Goal: Task Accomplishment & Management: Manage account settings

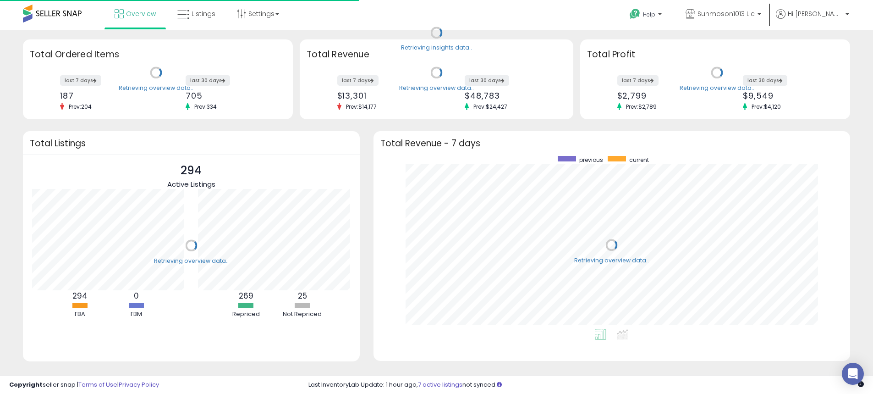
scroll to position [173, 459]
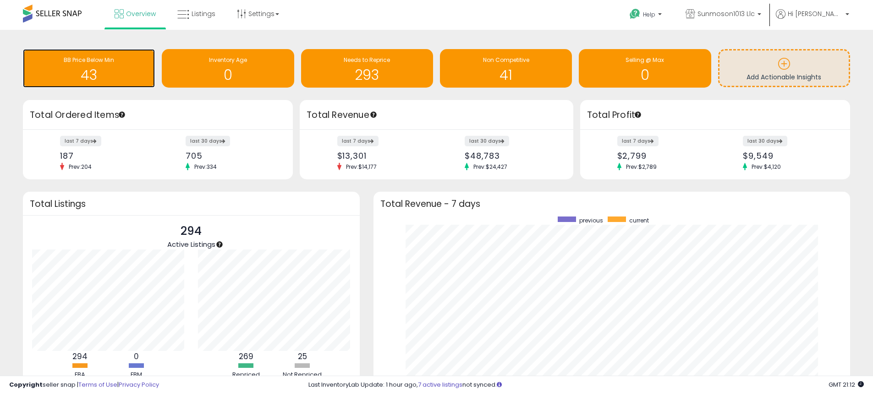
click at [87, 67] on h1 "43" at bounding box center [89, 74] width 123 height 15
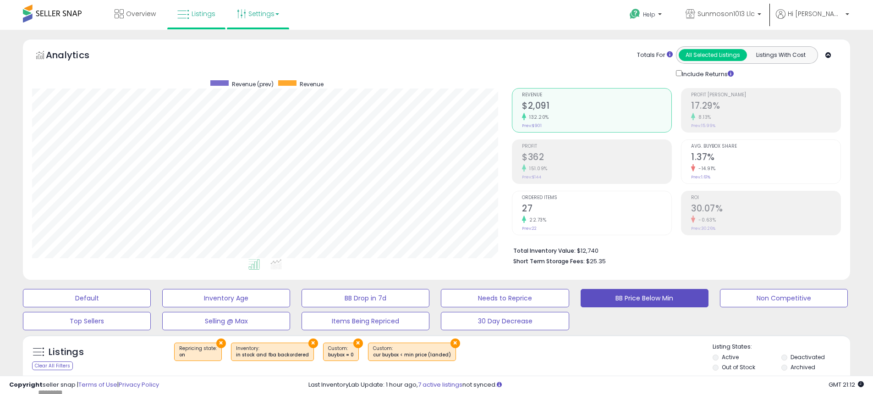
click at [263, 14] on link "Settings" at bounding box center [258, 14] width 56 height 28
click at [254, 47] on link "Store settings" at bounding box center [259, 46] width 41 height 9
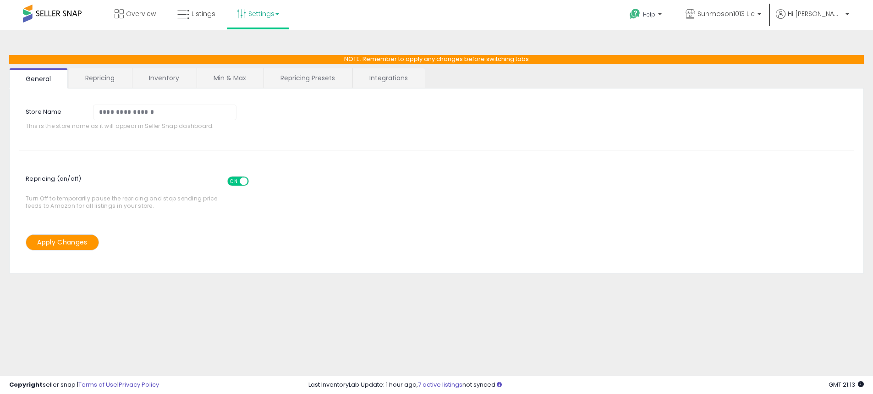
click at [225, 80] on link "Min & Max" at bounding box center [230, 77] width 66 height 19
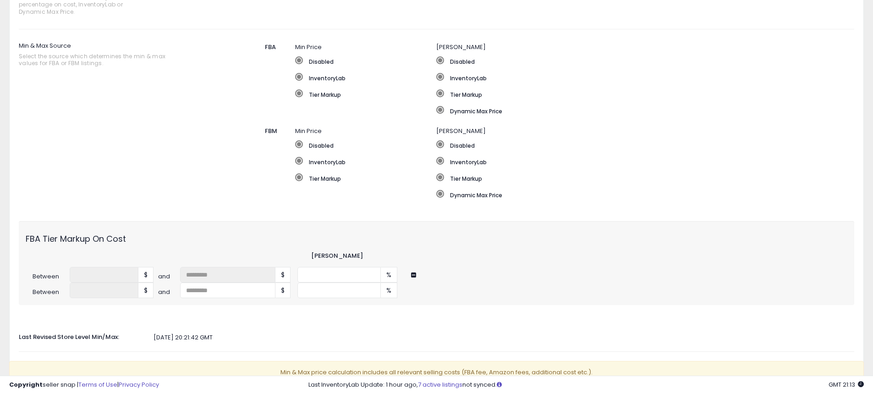
scroll to position [92, 0]
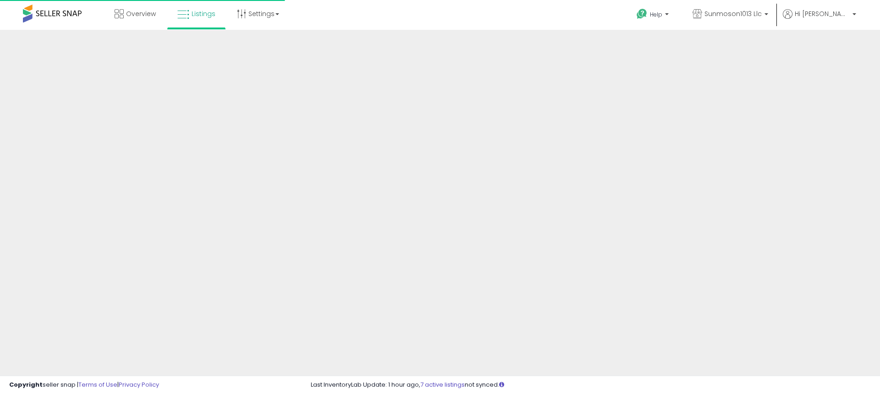
select select "**"
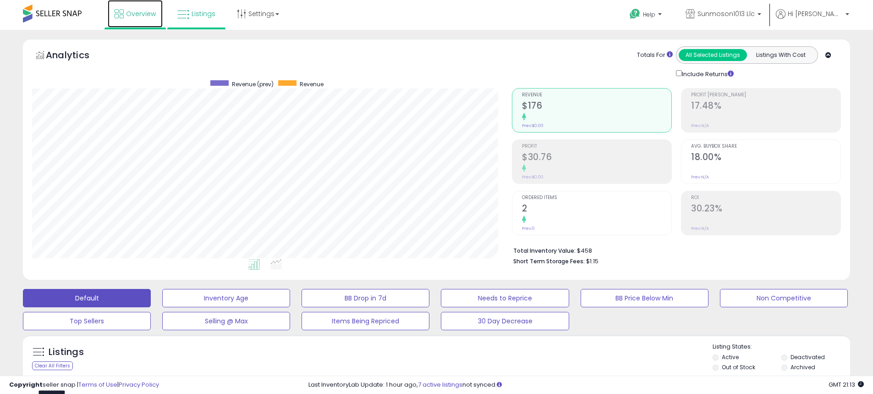
click at [134, 17] on span "Overview" at bounding box center [141, 13] width 30 height 9
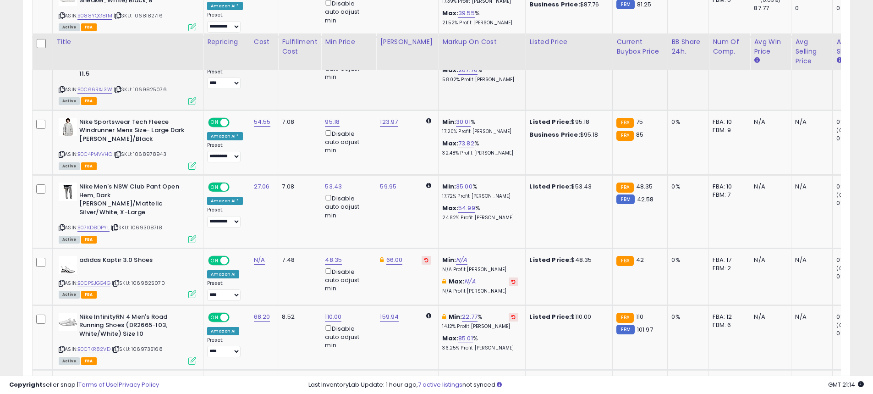
scroll to position [1238, 0]
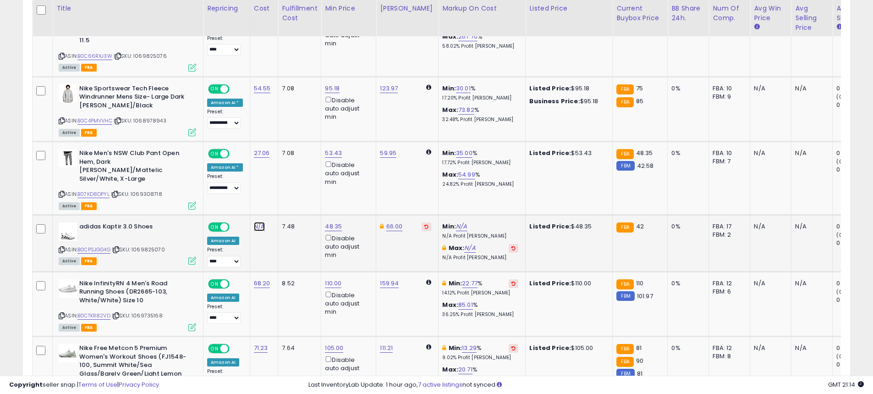
click at [259, 222] on link "N/A" at bounding box center [259, 226] width 11 height 9
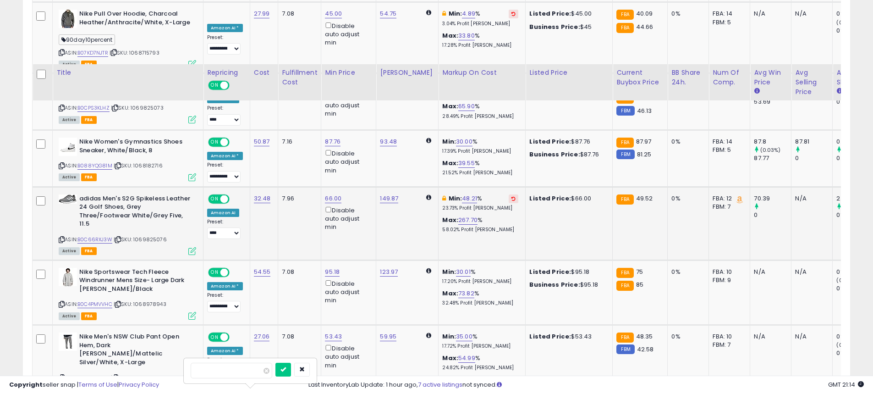
scroll to position [1146, 0]
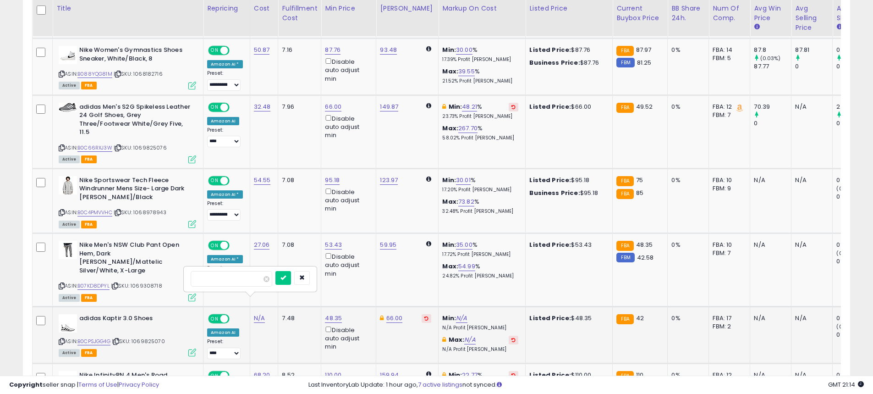
click at [204, 274] on input "******" at bounding box center [232, 279] width 82 height 16
type input "*****"
click at [289, 281] on button "submit" at bounding box center [283, 278] width 16 height 14
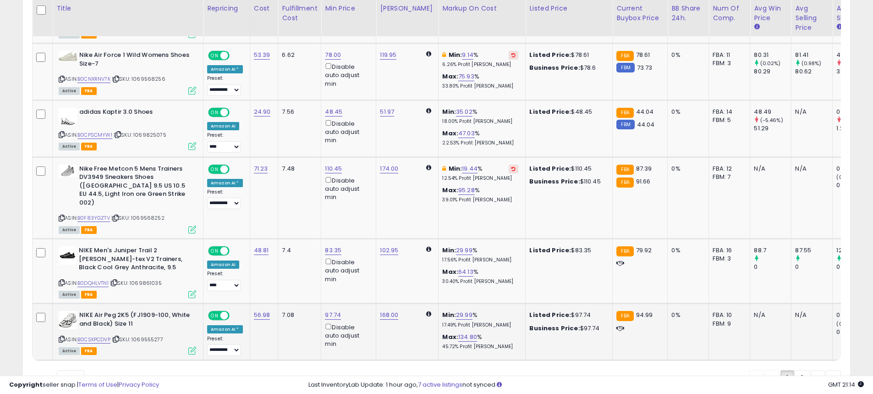
scroll to position [1770, 0]
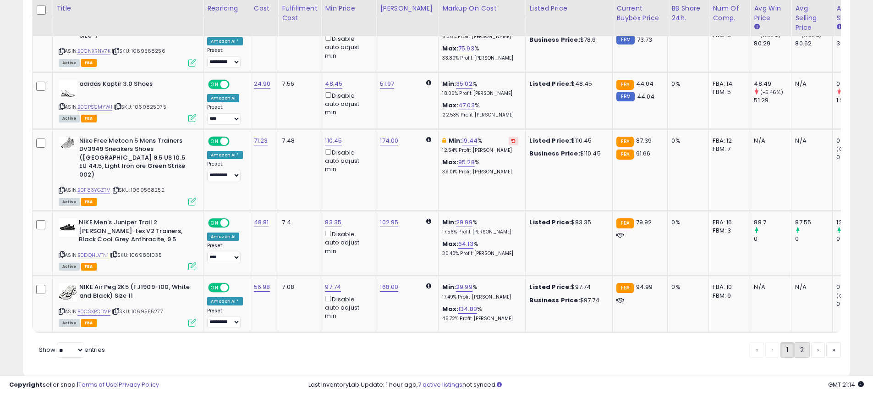
click at [826, 342] on link "2" at bounding box center [833, 350] width 15 height 16
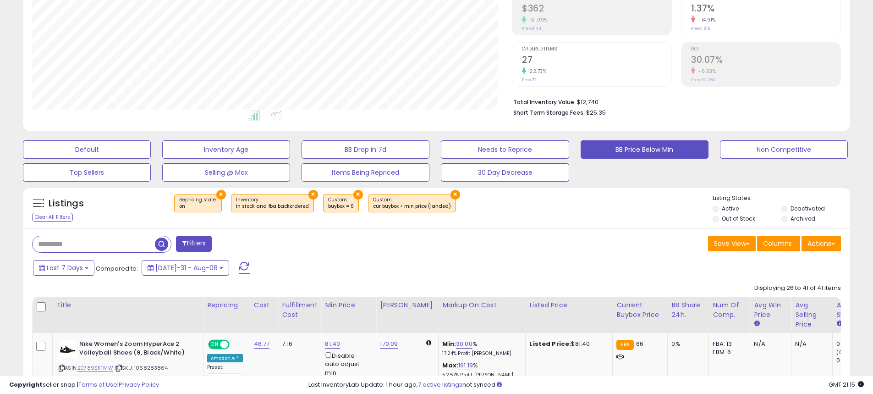
scroll to position [229, 0]
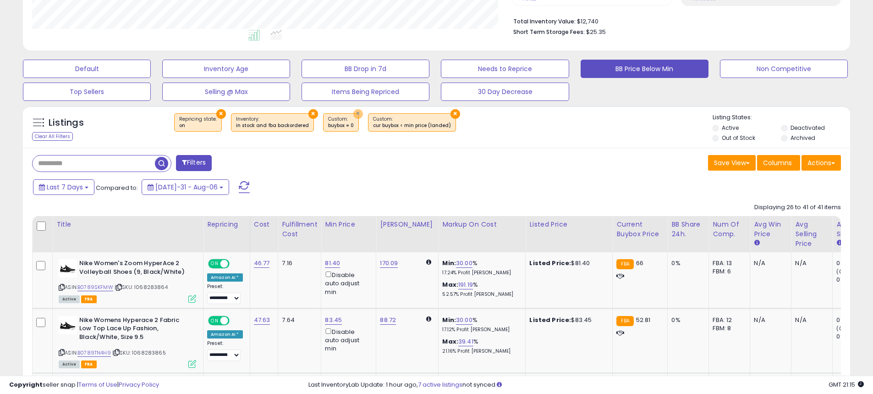
drag, startPoint x: 347, startPoint y: 117, endPoint x: 353, endPoint y: 113, distance: 6.6
click at [353, 117] on button "×" at bounding box center [358, 114] width 10 height 10
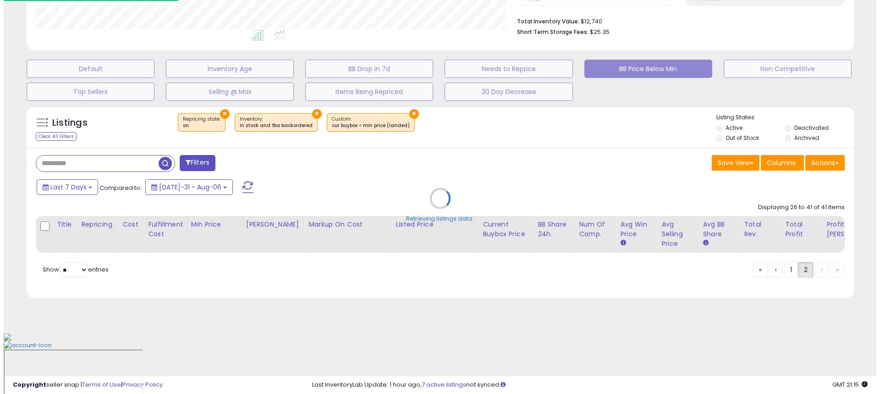
scroll to position [175, 0]
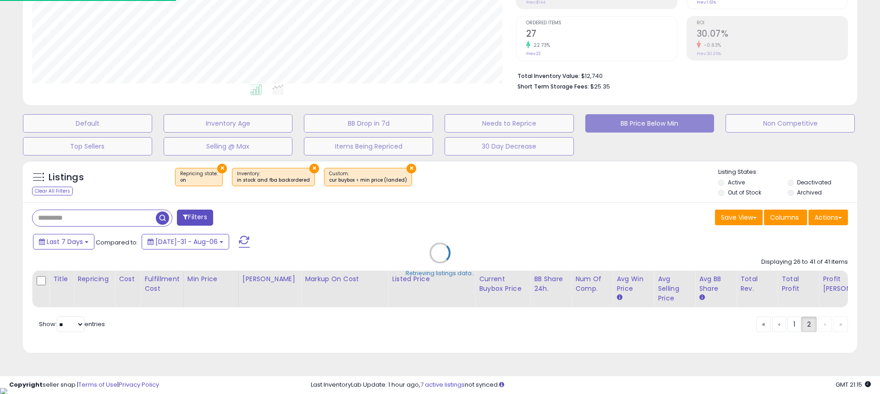
click at [353, 113] on div "Default Inventory Age BB Drop in 7d Needs to Reprice BB Price Below Min Non Com…" at bounding box center [439, 133] width 857 height 46
click at [221, 169] on div "Retrieving listings data.." at bounding box center [440, 259] width 848 height 209
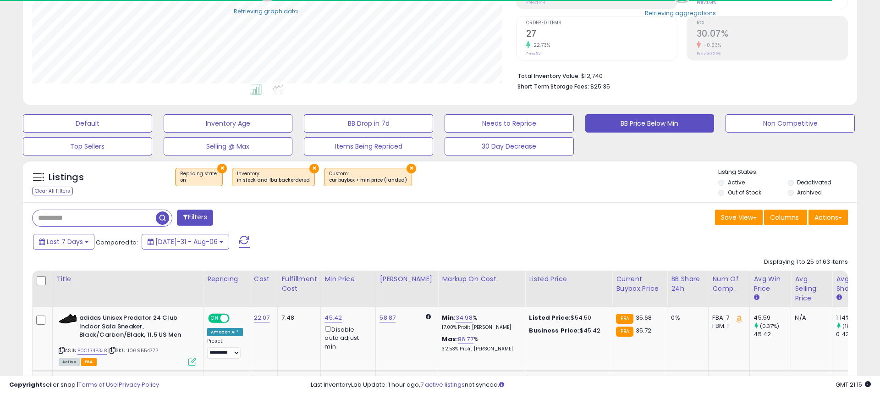
scroll to position [458208, 457916]
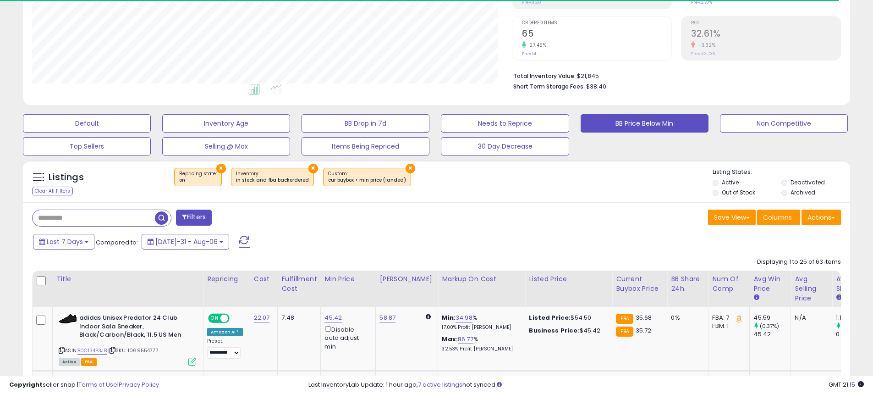
click at [220, 171] on button "×" at bounding box center [221, 169] width 10 height 10
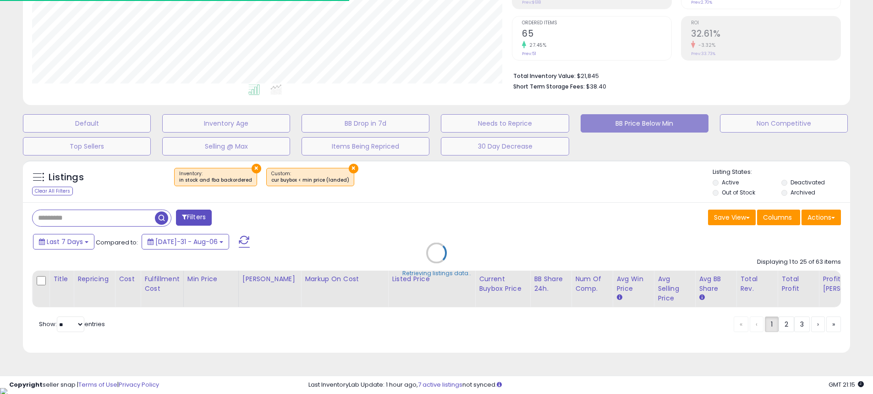
scroll to position [188, 484]
click at [253, 167] on div "Retrieving listings data.." at bounding box center [440, 259] width 848 height 209
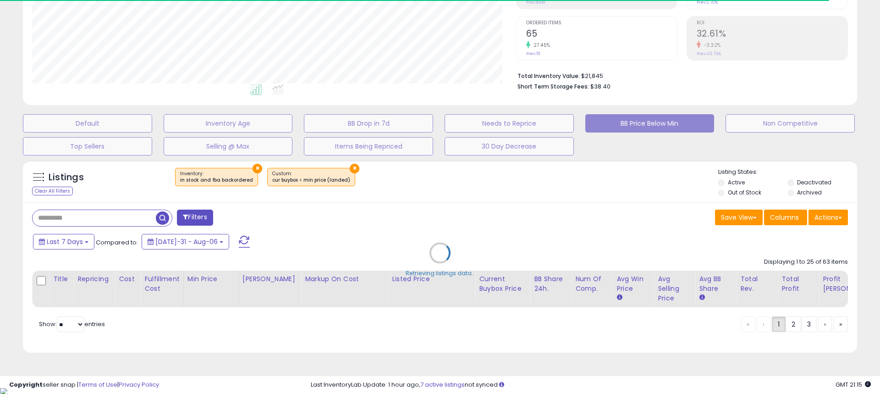
click at [253, 167] on div "Retrieving listings data.." at bounding box center [440, 259] width 848 height 209
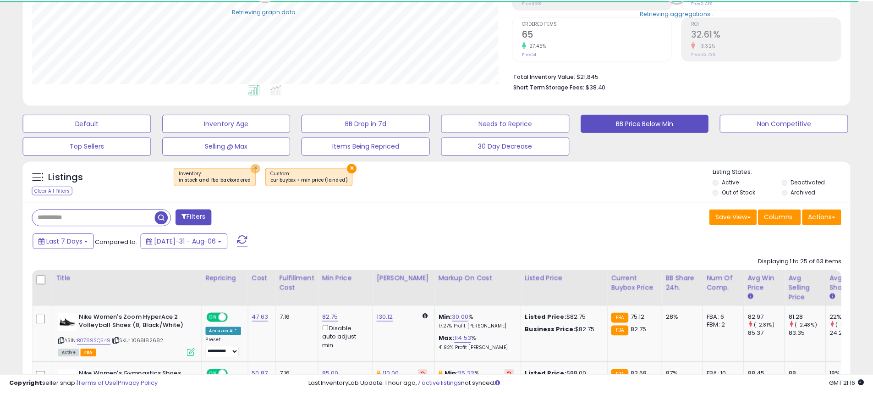
scroll to position [188, 480]
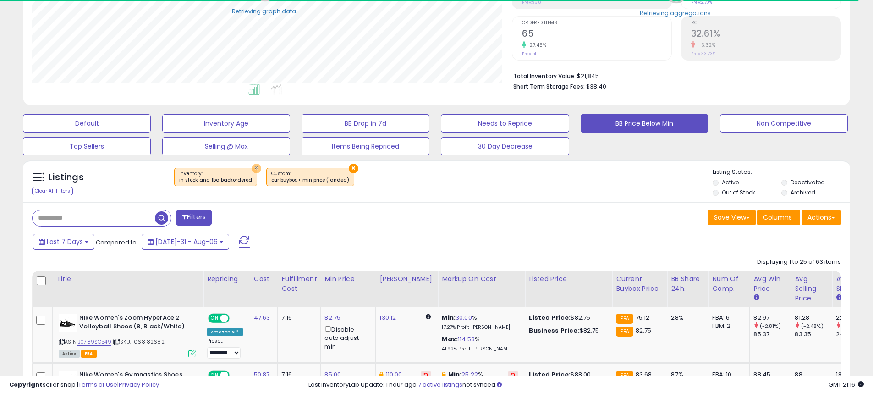
click at [253, 167] on button "×" at bounding box center [257, 169] width 10 height 10
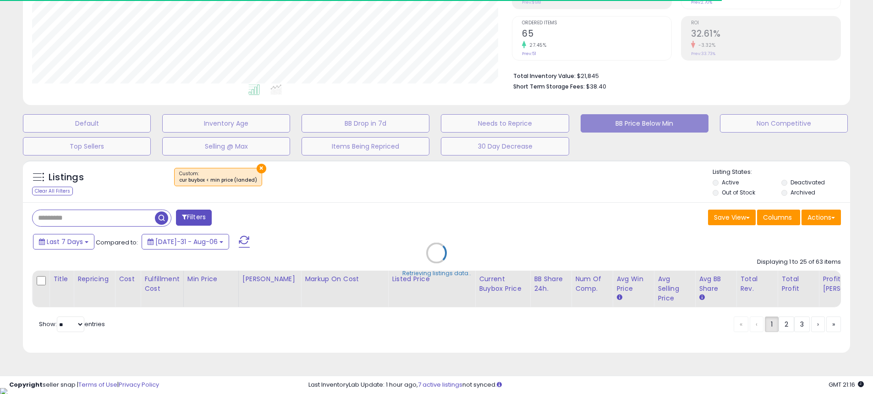
click at [257, 168] on div "Retrieving listings data.." at bounding box center [436, 259] width 841 height 209
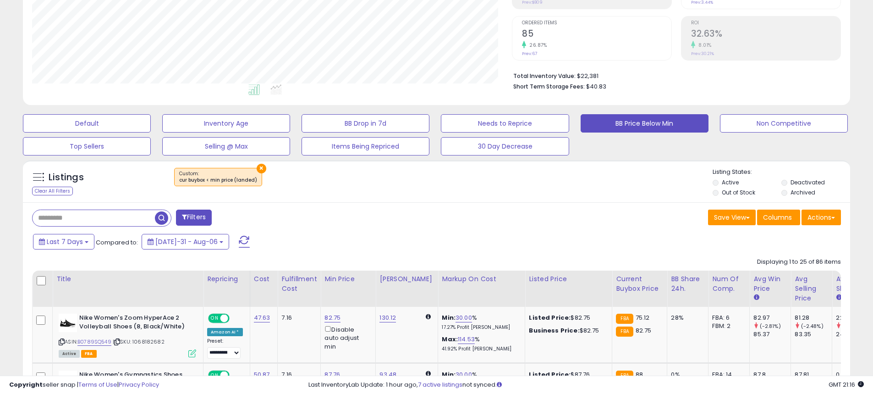
click at [259, 168] on button "×" at bounding box center [262, 169] width 10 height 10
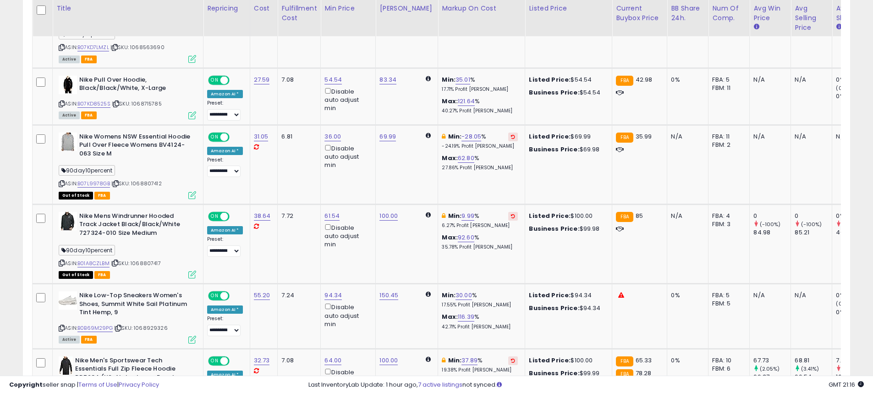
scroll to position [0, 0]
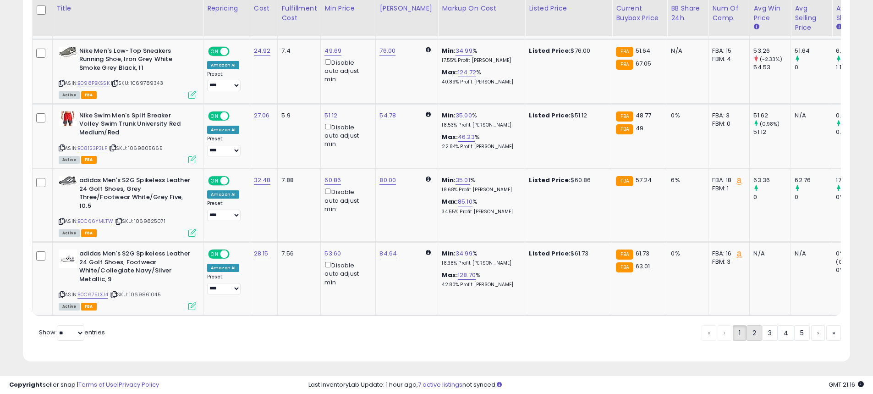
click at [778, 330] on link "2" at bounding box center [786, 333] width 17 height 16
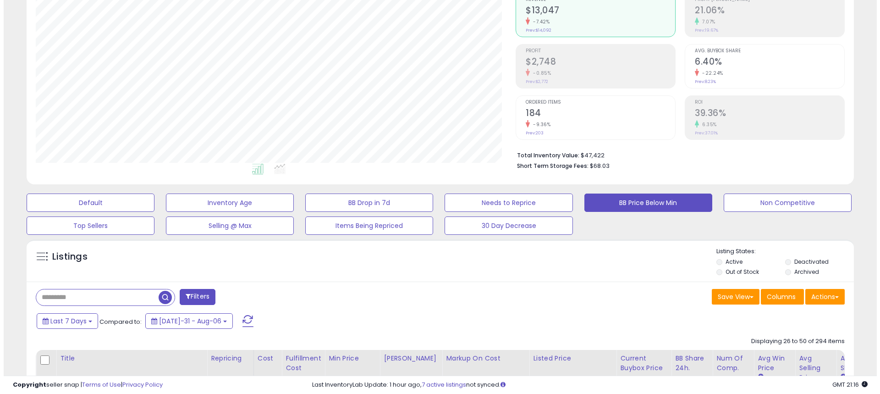
scroll to position [229, 0]
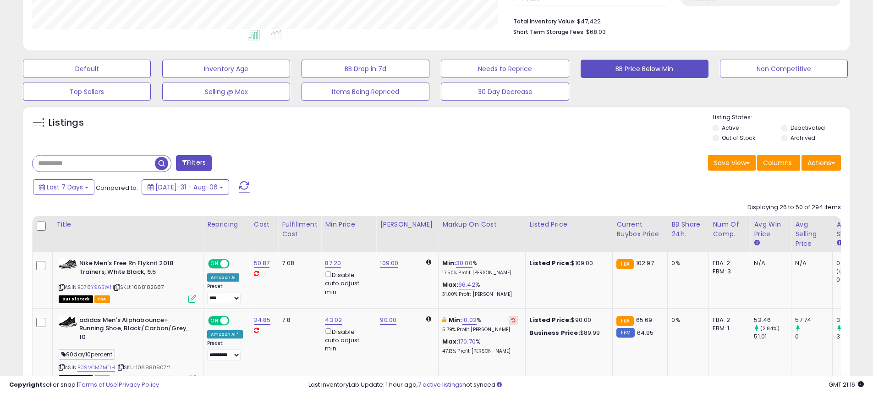
click at [193, 161] on button "Filters" at bounding box center [194, 163] width 36 height 16
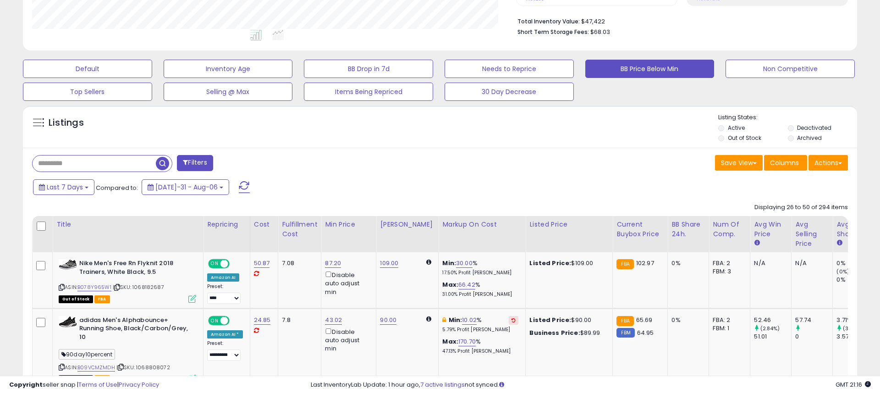
scroll to position [188, 484]
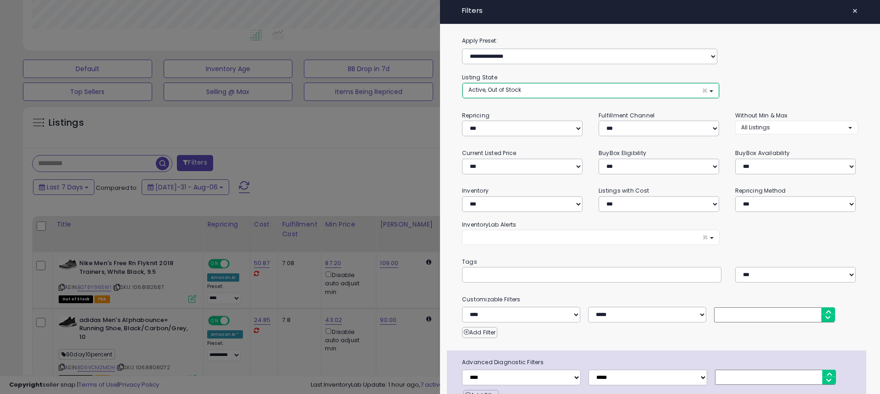
click at [525, 87] on button "Active, Out of Stock ×" at bounding box center [591, 90] width 257 height 15
select select "**********"
click at [487, 125] on span "Out of Stock" at bounding box center [490, 125] width 33 height 8
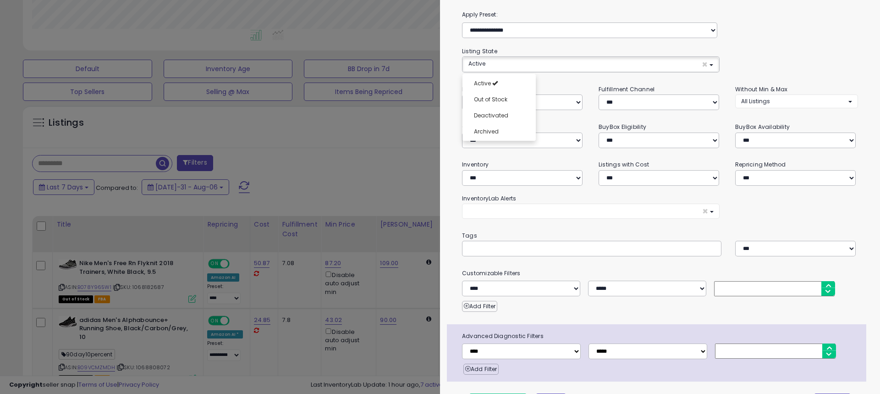
scroll to position [51, 0]
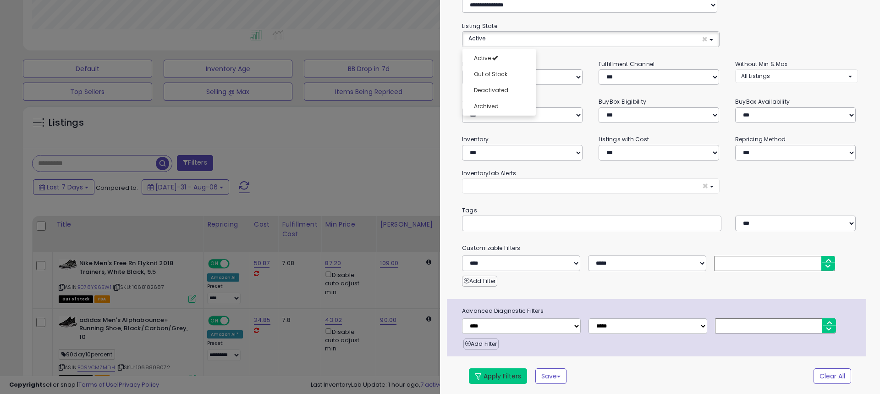
click at [487, 375] on button "Apply Filters" at bounding box center [498, 376] width 58 height 16
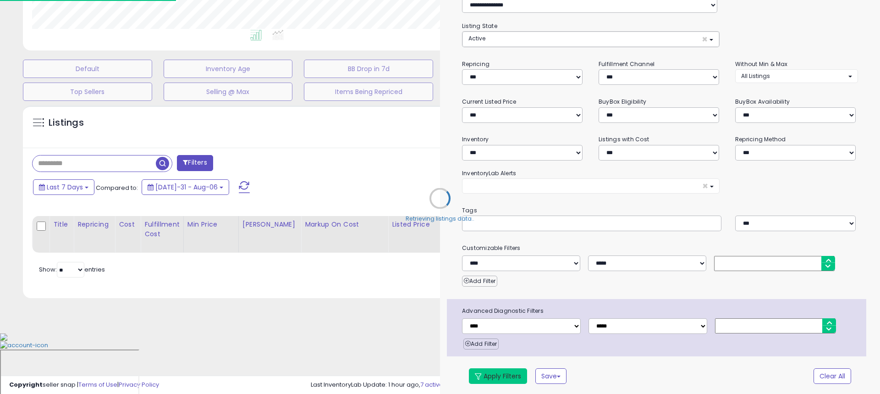
scroll to position [175, 0]
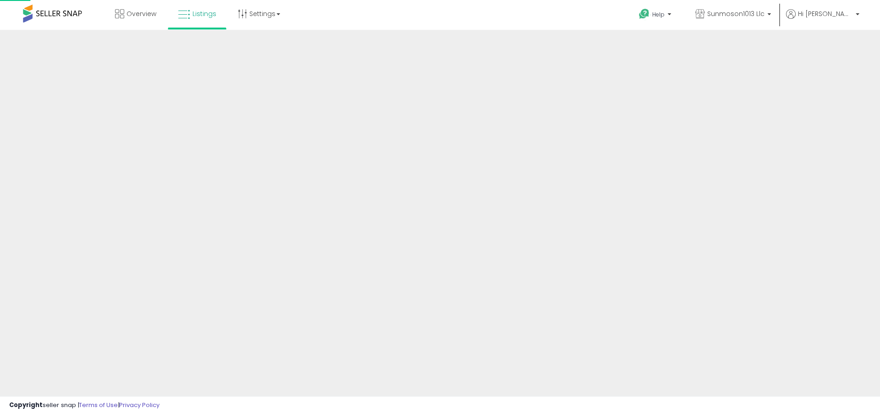
click at [632, 290] on div at bounding box center [440, 220] width 880 height 380
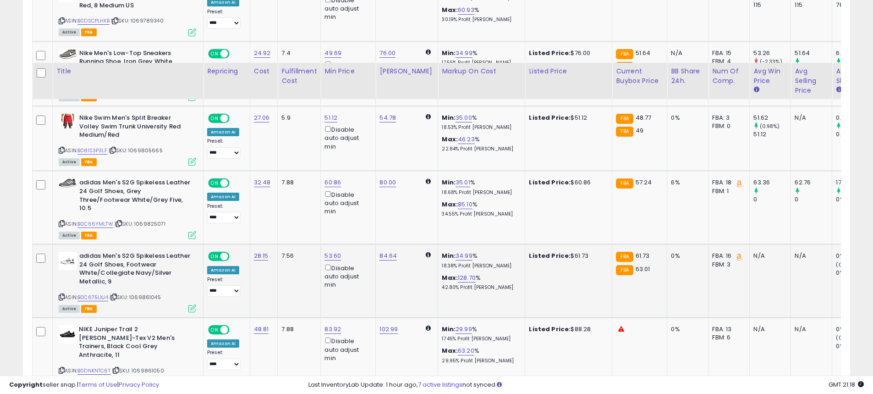
scroll to position [1779, 0]
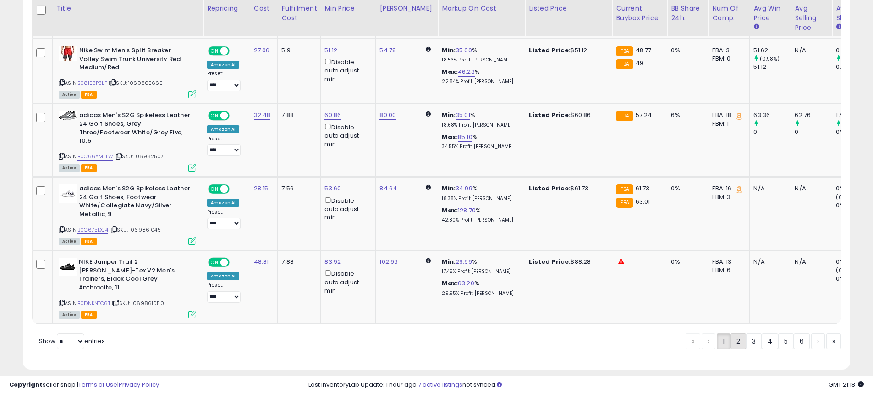
click at [762, 333] on link "2" at bounding box center [770, 341] width 17 height 16
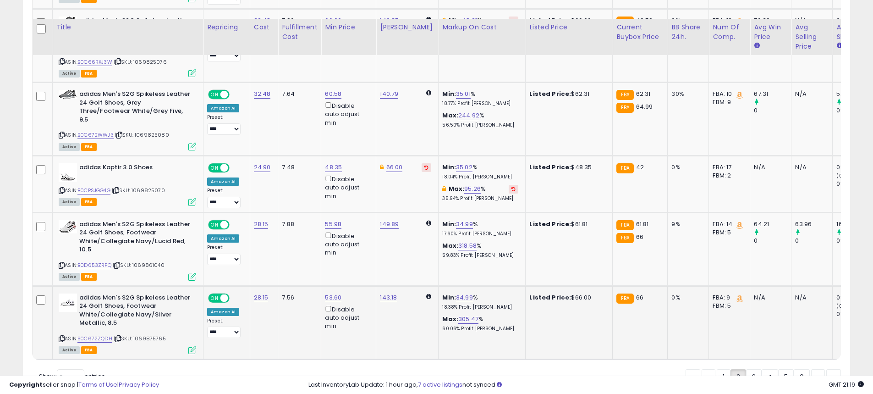
scroll to position [1768, 0]
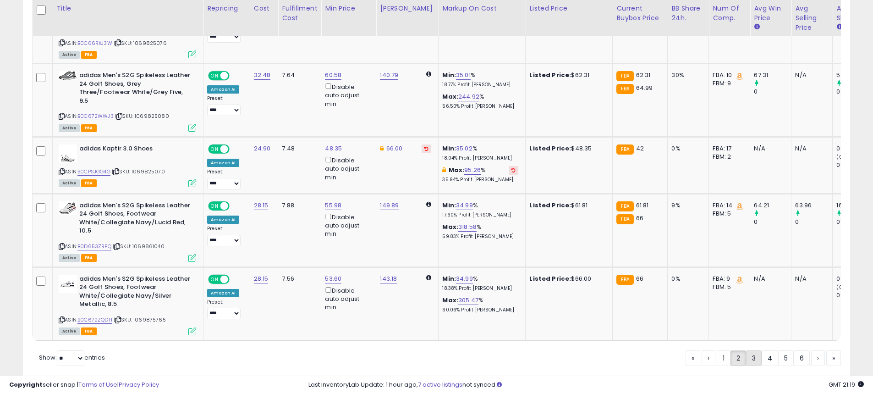
click at [778, 350] on link "3" at bounding box center [786, 358] width 16 height 16
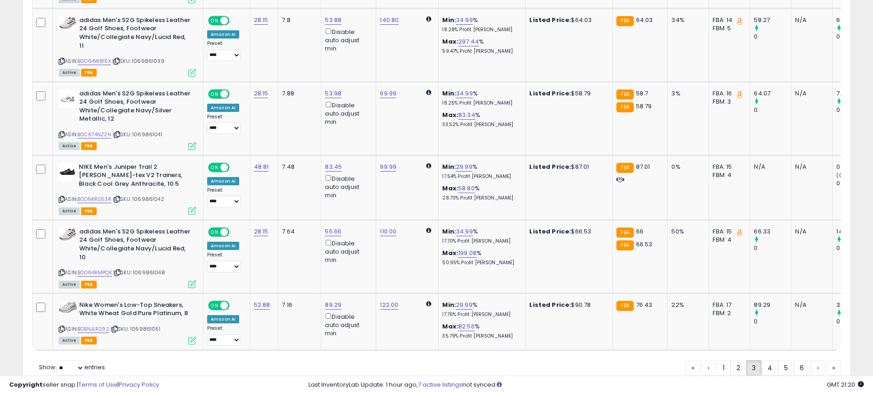
scroll to position [1784, 0]
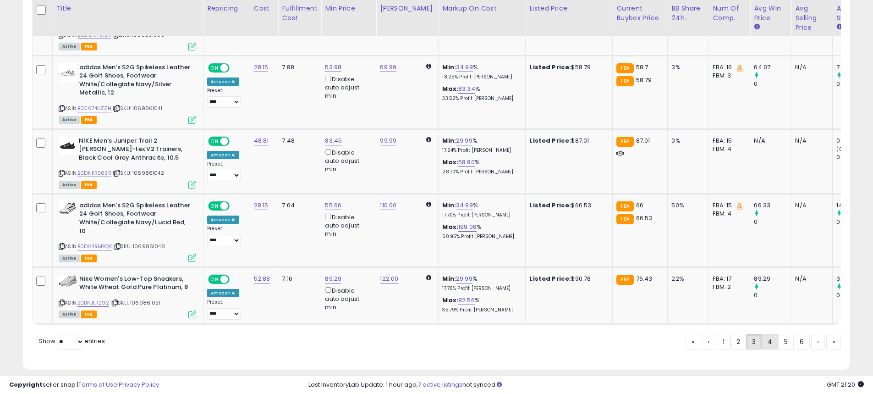
click at [794, 334] on link "4" at bounding box center [802, 342] width 16 height 16
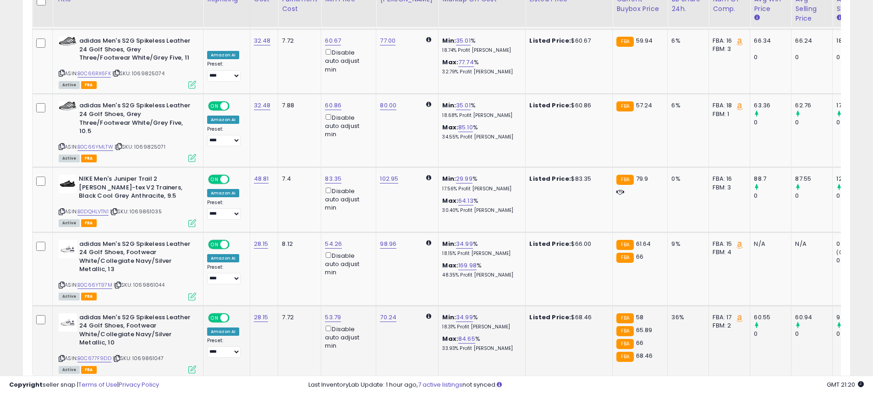
scroll to position [1773, 0]
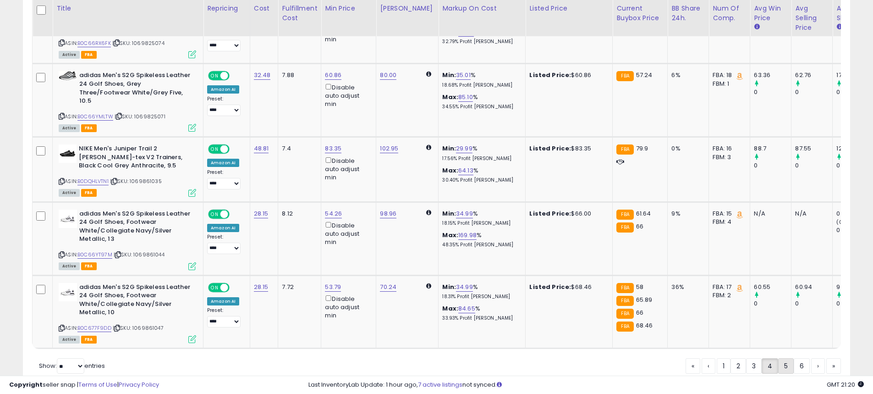
click at [811, 358] on link "5" at bounding box center [818, 366] width 14 height 16
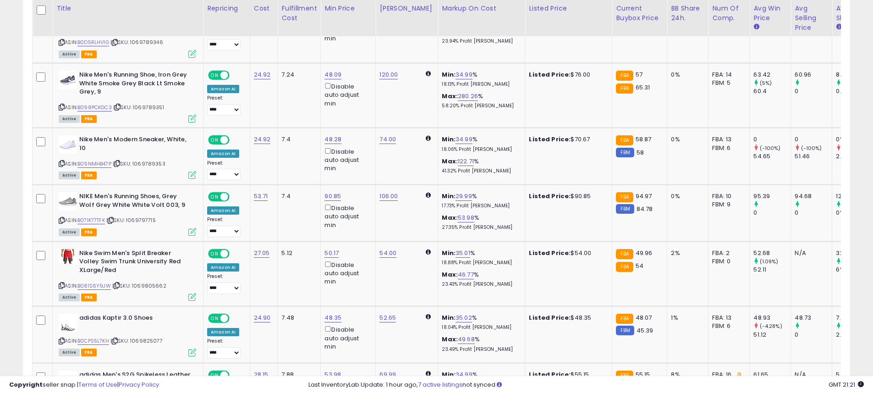
scroll to position [1747, 0]
